Goal: Information Seeking & Learning: Learn about a topic

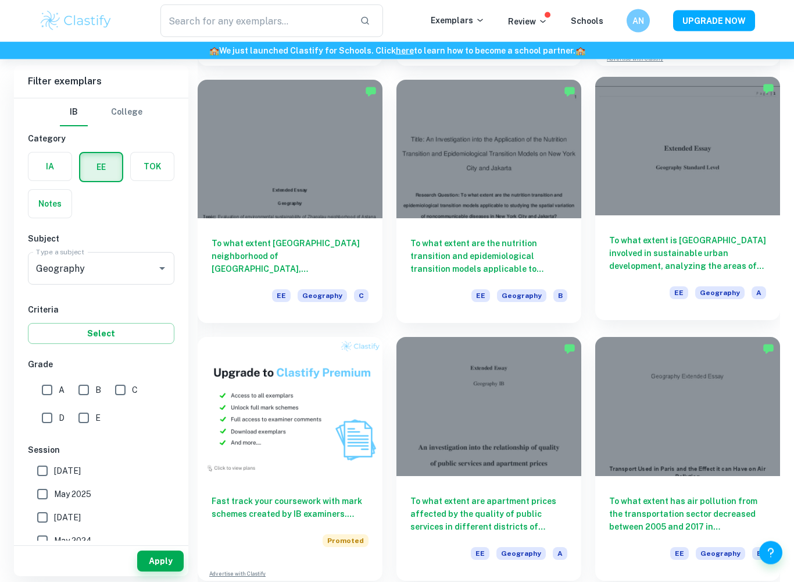
scroll to position [326, 0]
click at [691, 238] on h6 "To what extent is [GEOGRAPHIC_DATA] involved in sustainable urban development, …" at bounding box center [687, 253] width 157 height 38
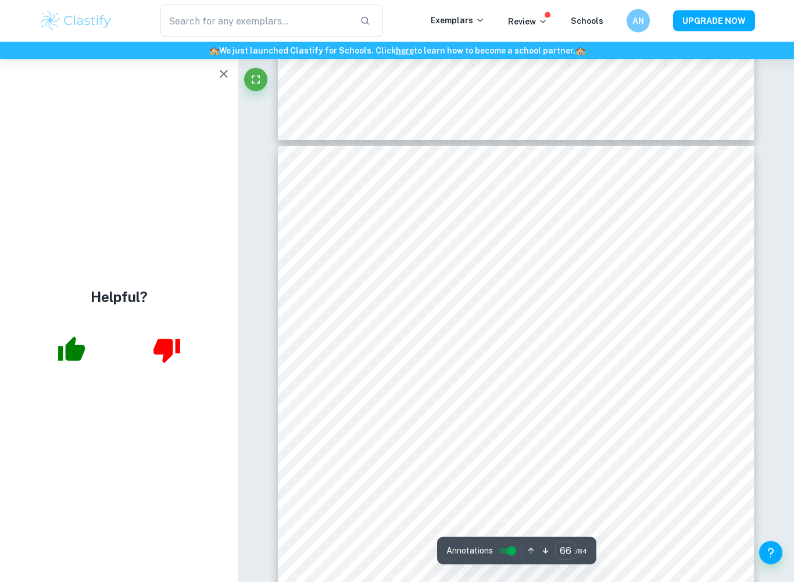
scroll to position [44962, 0]
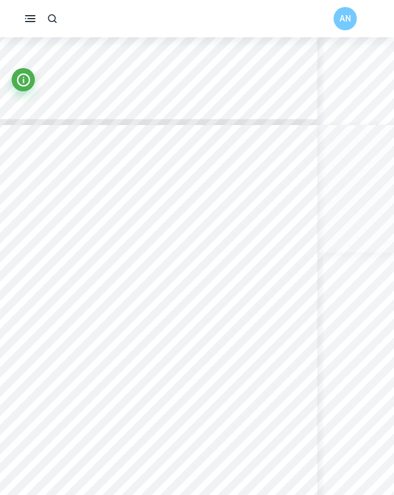
scroll to position [5608, 2]
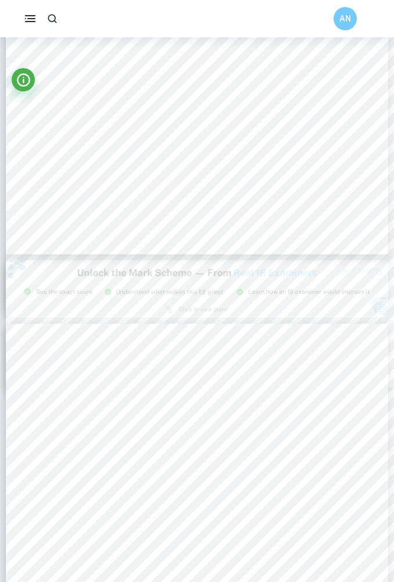
type input "8"
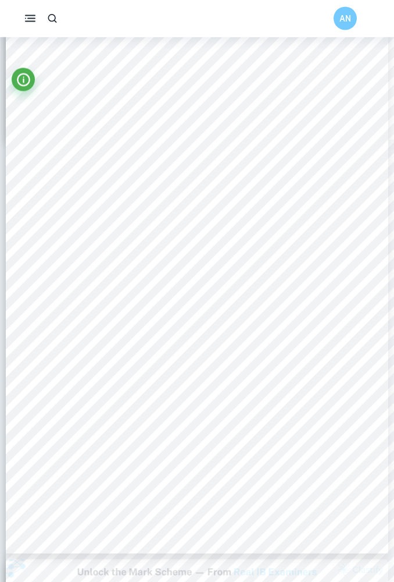
scroll to position [4018, 0]
